Goal: Task Accomplishment & Management: Use online tool/utility

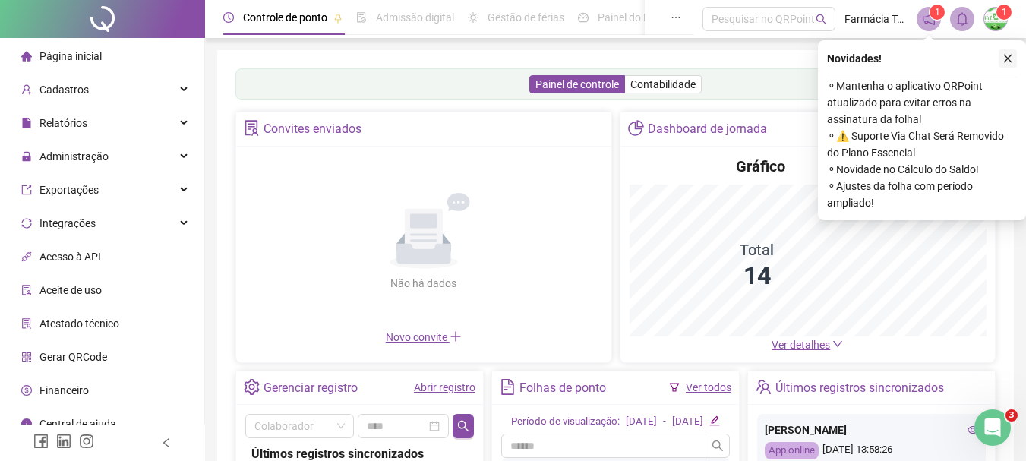
click at [1008, 62] on icon "close" at bounding box center [1007, 58] width 11 height 11
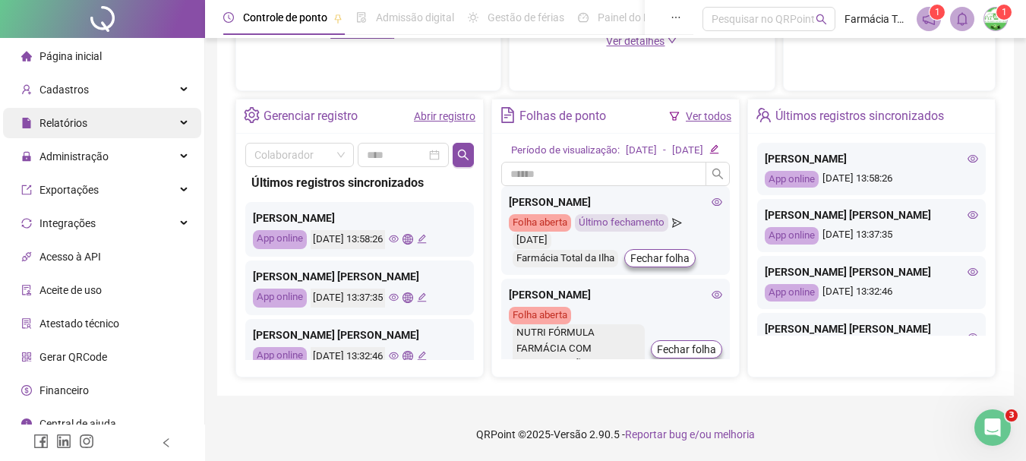
click at [93, 125] on div "Relatórios" at bounding box center [102, 123] width 198 height 30
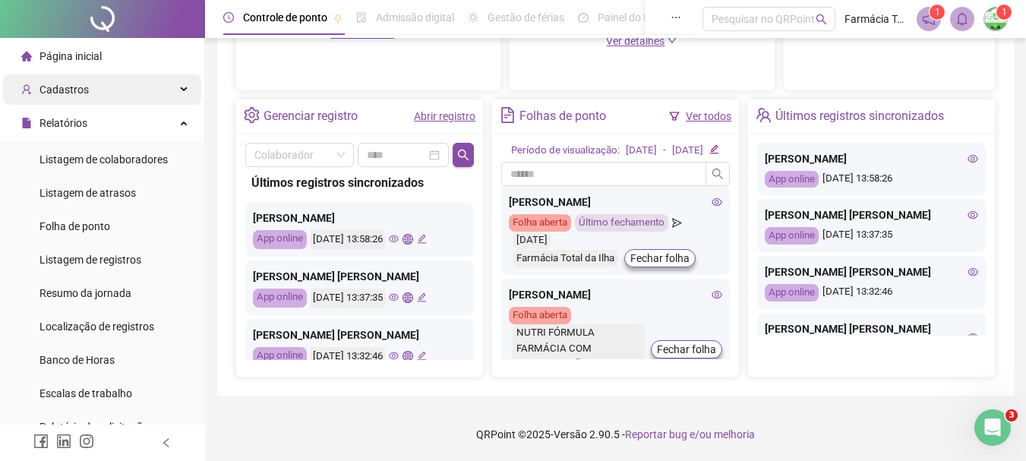
click at [111, 92] on div "Cadastros" at bounding box center [102, 89] width 198 height 30
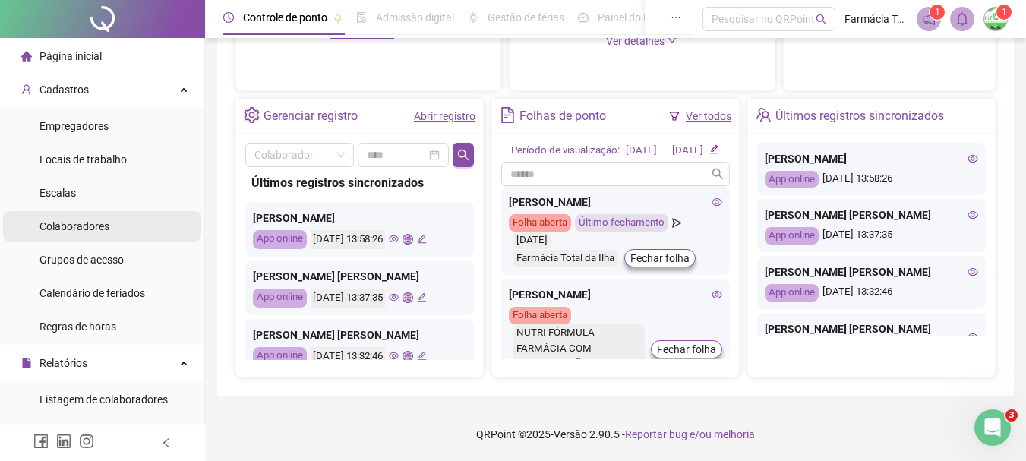
click at [110, 220] on li "Colaboradores" at bounding box center [102, 226] width 198 height 30
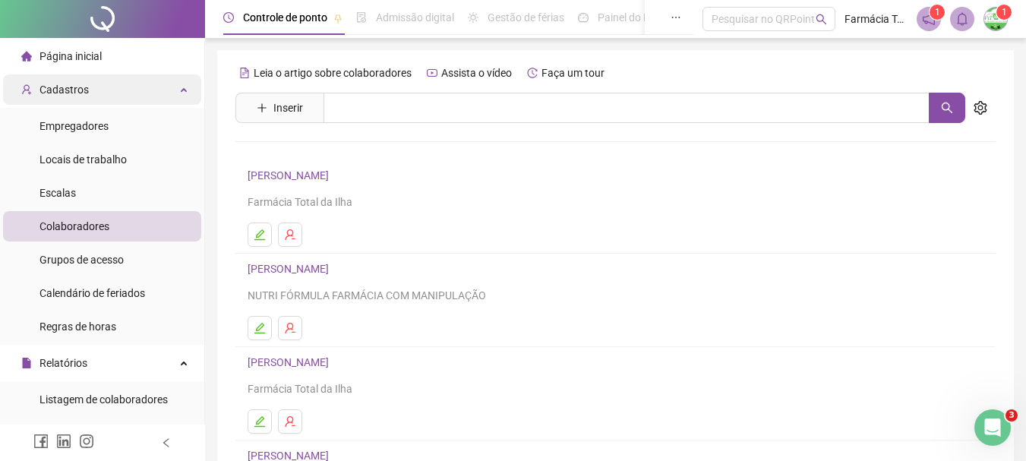
click at [99, 97] on div "Cadastros" at bounding box center [102, 89] width 198 height 30
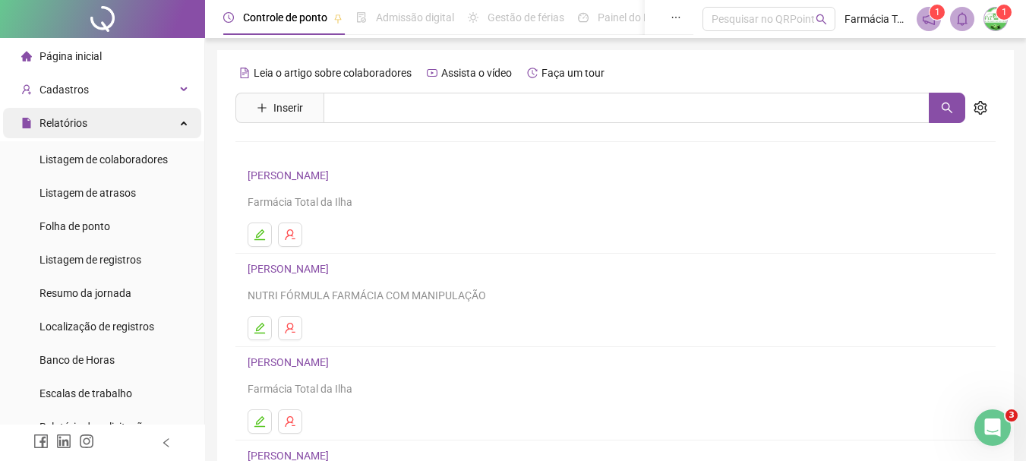
click at [104, 123] on div "Relatórios" at bounding box center [102, 123] width 198 height 30
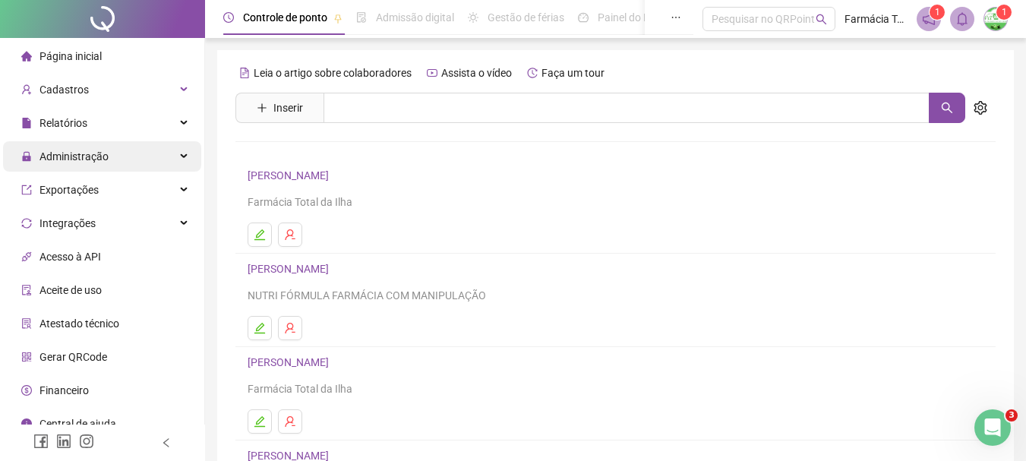
click at [106, 165] on span "Administração" at bounding box center [64, 156] width 87 height 30
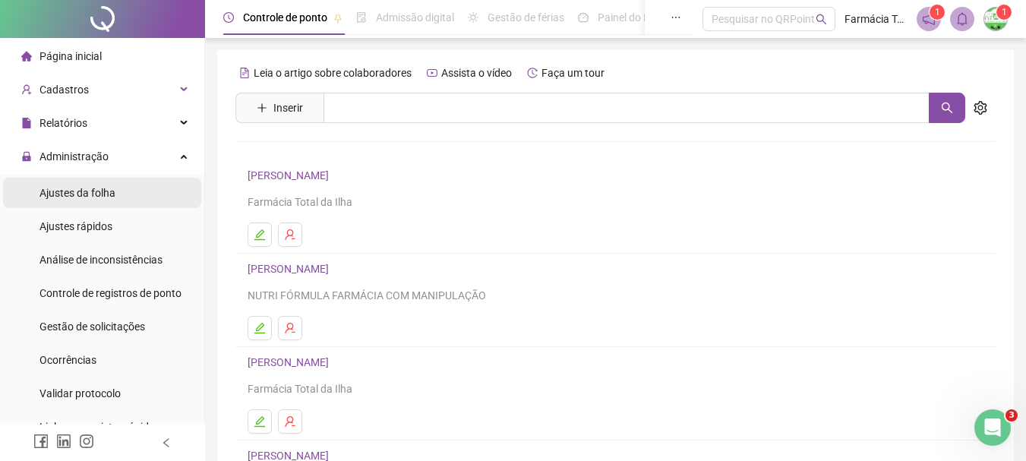
click at [102, 189] on span "Ajustes da folha" at bounding box center [77, 193] width 76 height 12
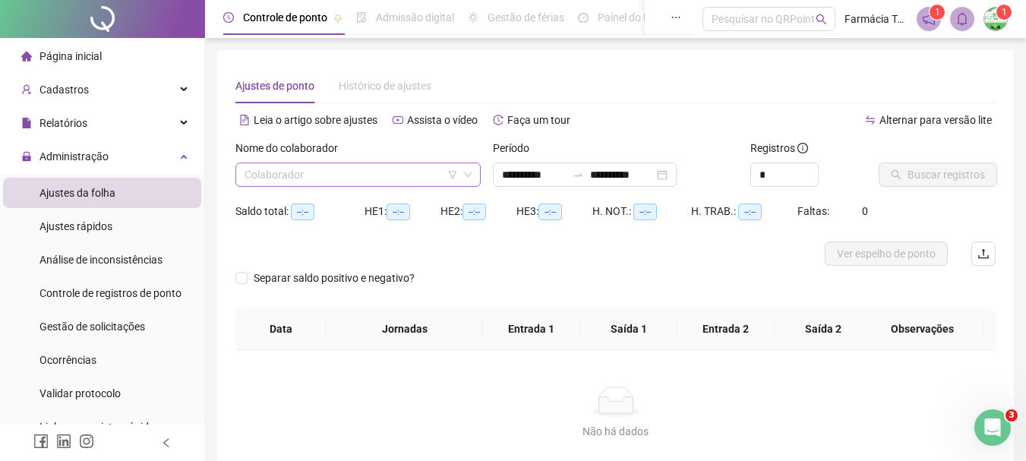
click at [360, 178] on input "search" at bounding box center [350, 174] width 213 height 23
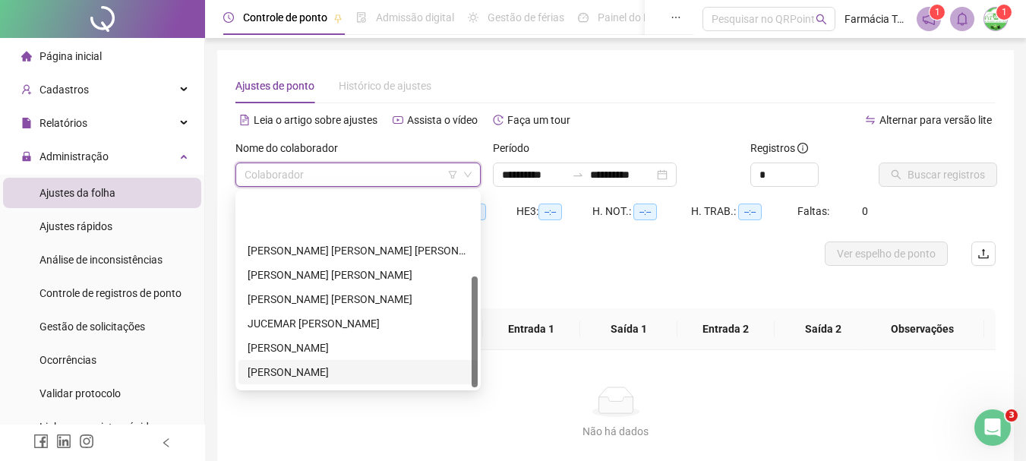
scroll to position [146, 0]
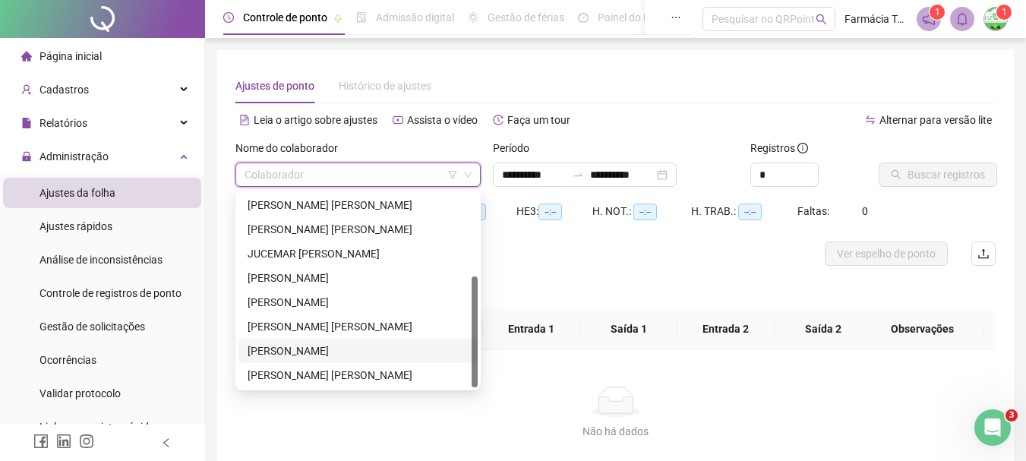
click at [306, 352] on div "[PERSON_NAME]" at bounding box center [358, 350] width 221 height 17
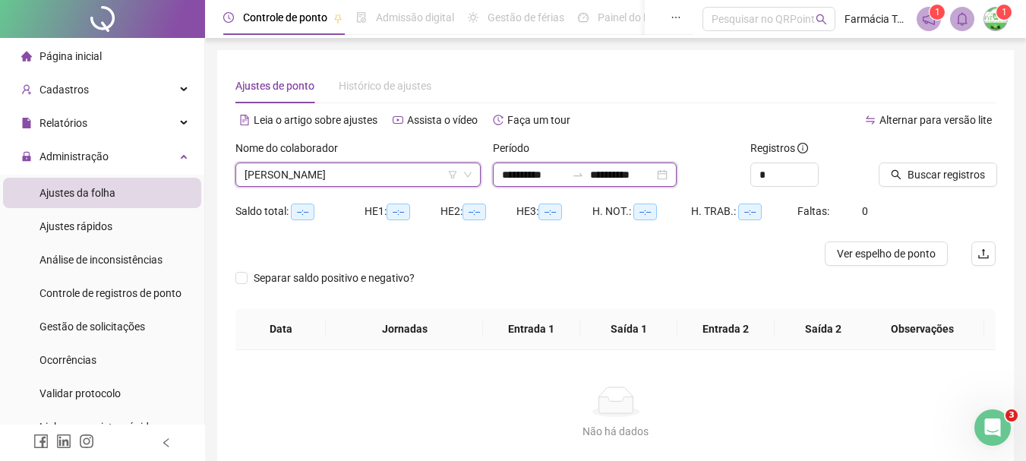
click at [620, 174] on input "**********" at bounding box center [622, 174] width 64 height 17
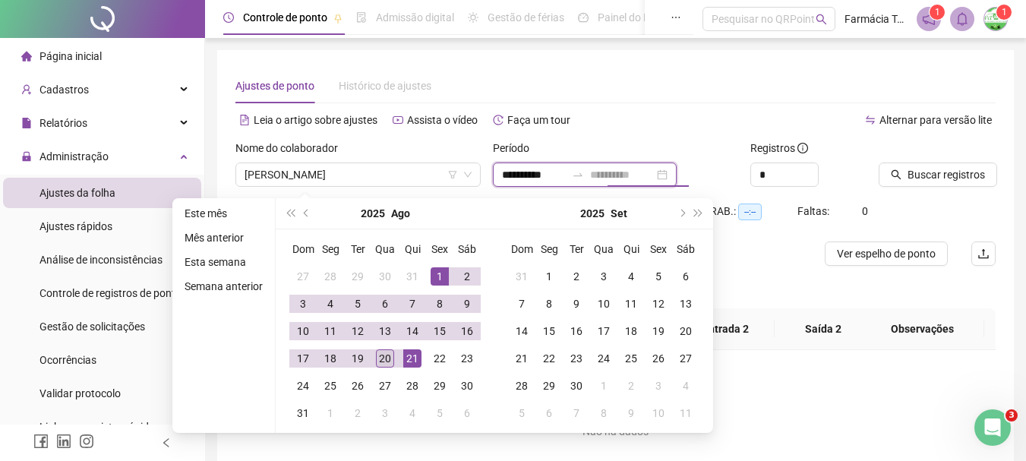
type input "**********"
click at [381, 358] on div "20" at bounding box center [385, 358] width 18 height 18
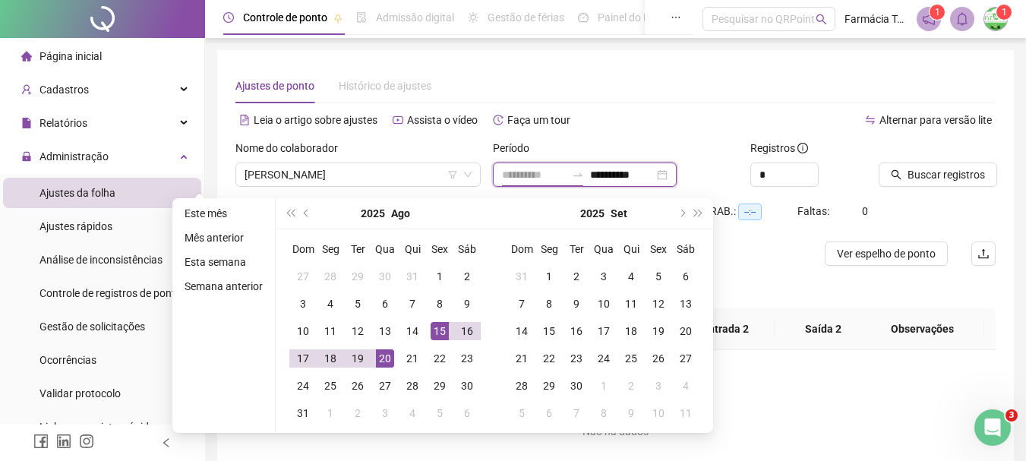
type input "**********"
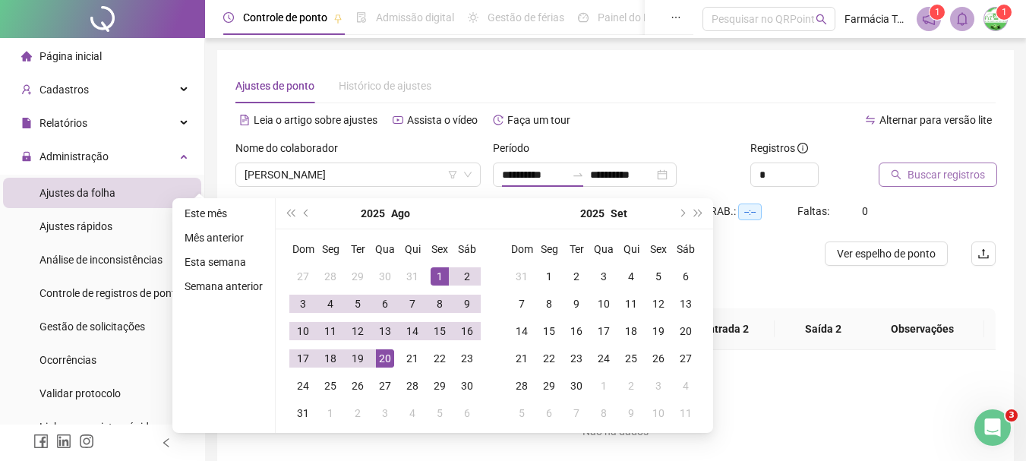
click at [967, 186] on button "Buscar registros" at bounding box center [937, 174] width 118 height 24
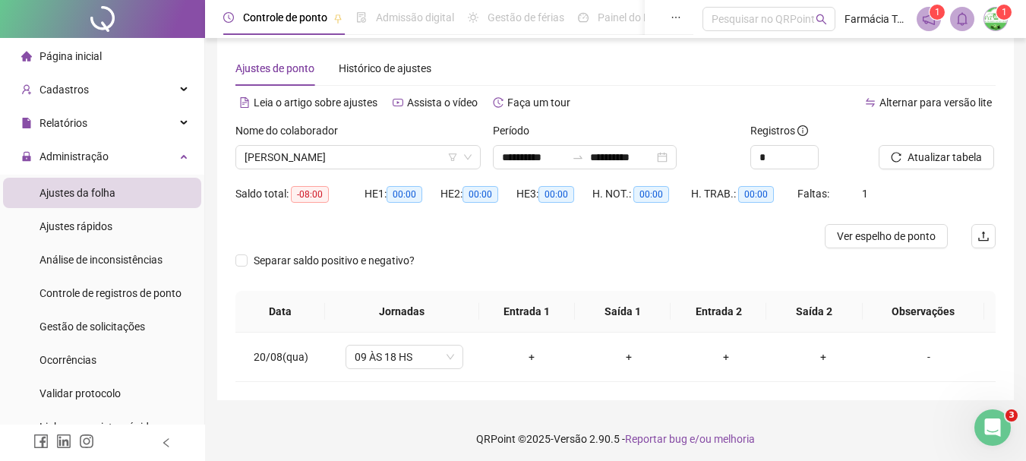
scroll to position [22, 0]
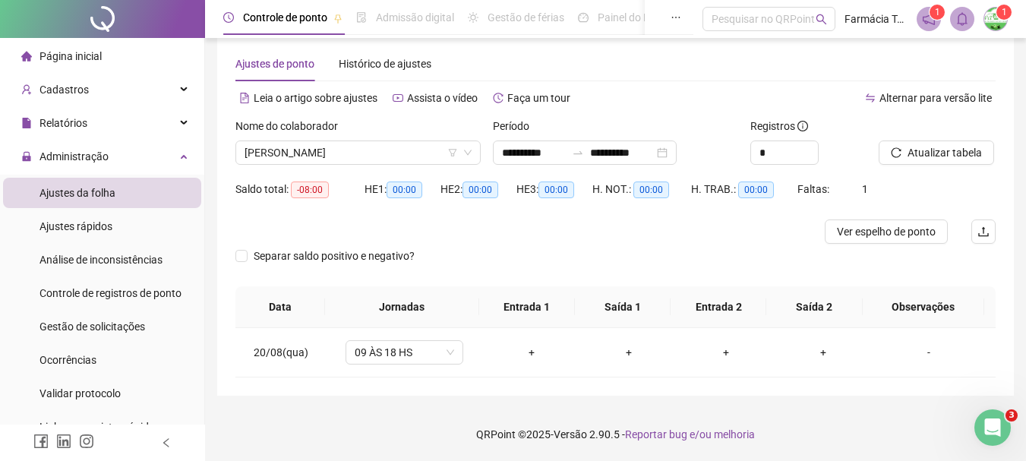
click at [73, 63] on div "Página inicial" at bounding box center [61, 56] width 80 height 30
